Goal: Information Seeking & Learning: Learn about a topic

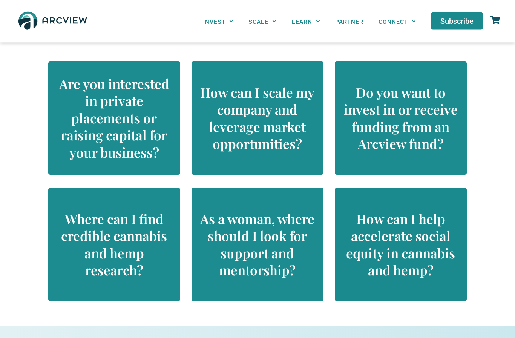
scroll to position [717, 0]
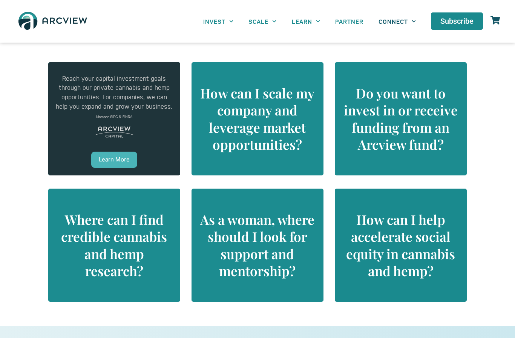
click at [399, 18] on link "CONNECT" at bounding box center [397, 21] width 52 height 17
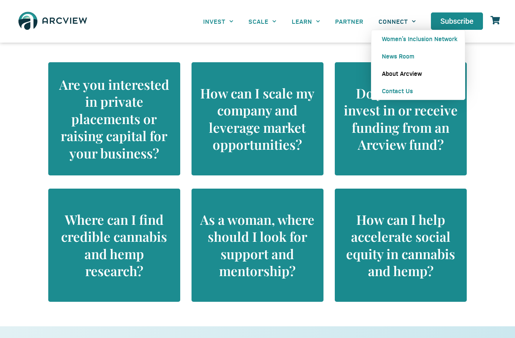
click at [415, 69] on link "About Arcview" at bounding box center [418, 73] width 94 height 17
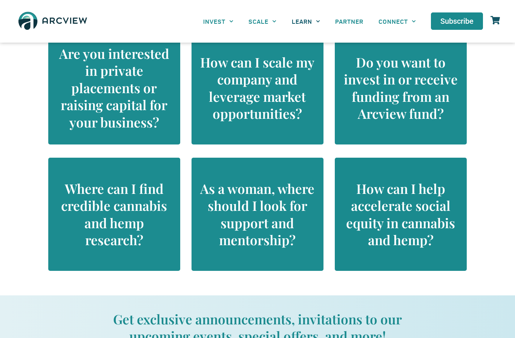
click at [309, 18] on link "LEARN" at bounding box center [305, 21] width 43 height 17
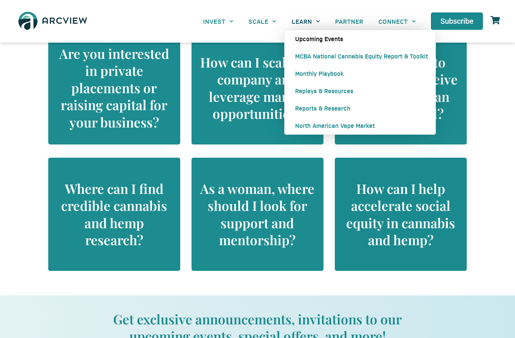
click at [308, 38] on link "Upcoming Events" at bounding box center [360, 38] width 151 height 17
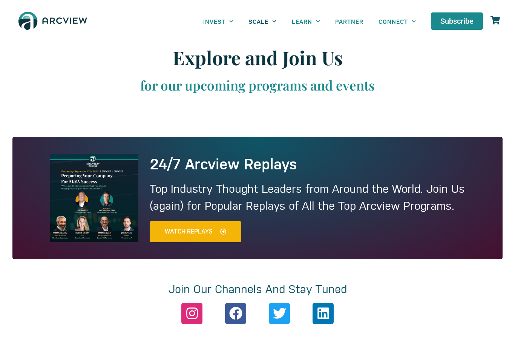
click at [270, 19] on span "Menu" at bounding box center [273, 21] width 8 height 12
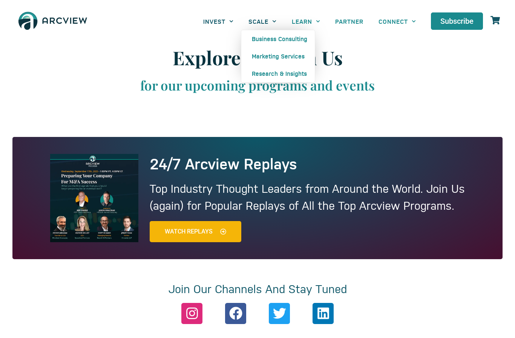
click at [232, 22] on icon "Menu" at bounding box center [231, 21] width 4 height 4
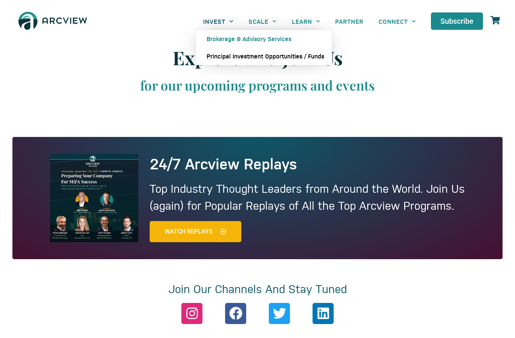
click at [309, 57] on link "Principal Investment Opportunities / Funds" at bounding box center [264, 56] width 136 height 17
